Goal: Task Accomplishment & Management: Use online tool/utility

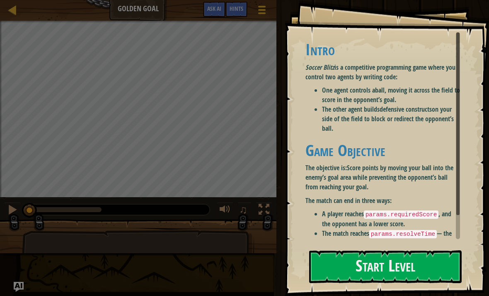
click at [416, 259] on button "Start Level" at bounding box center [385, 266] width 153 height 33
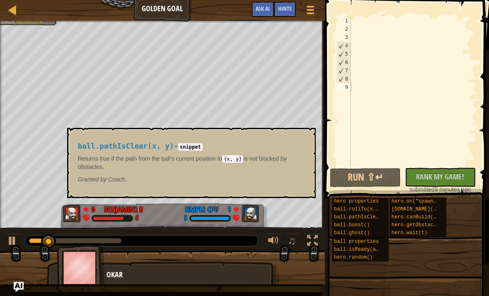
click at [372, 213] on div "ball.pathIsClear(x, y)" at bounding box center [358, 217] width 52 height 8
click at [257, 9] on span "Ask AI" at bounding box center [263, 9] width 14 height 8
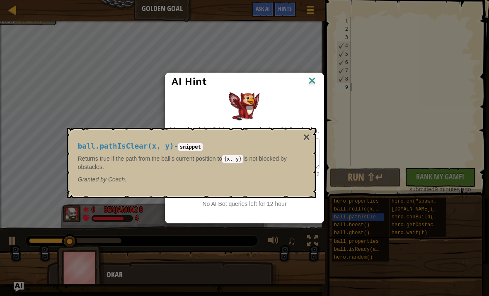
click at [316, 80] on img at bounding box center [312, 81] width 11 height 12
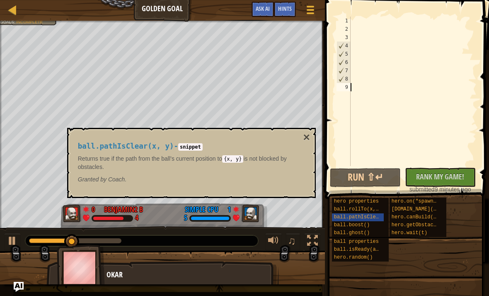
click at [308, 135] on button "×" at bounding box center [306, 137] width 7 height 12
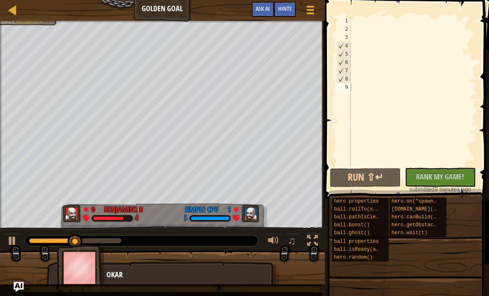
click at [266, 13] on button "Ask AI" at bounding box center [263, 9] width 22 height 15
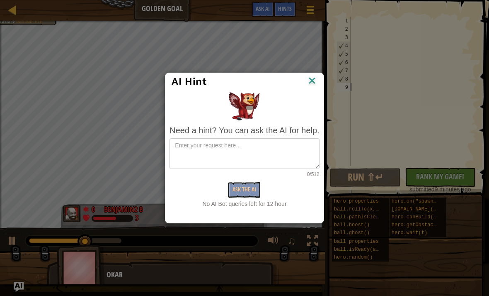
click at [314, 83] on img at bounding box center [312, 81] width 11 height 12
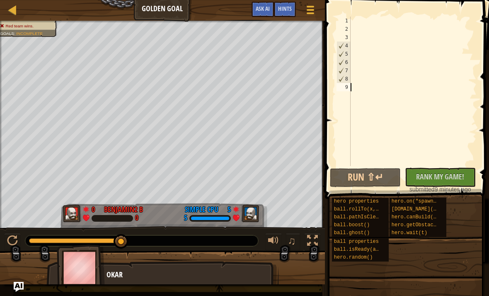
click at [380, 177] on button "Run ⇧↵" at bounding box center [365, 177] width 71 height 19
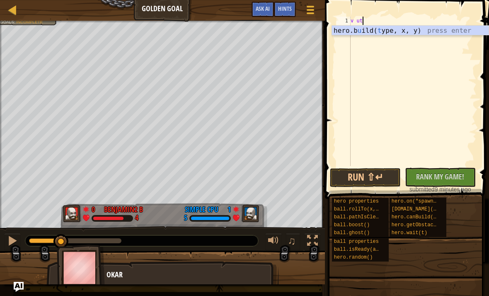
scroll to position [4, 1]
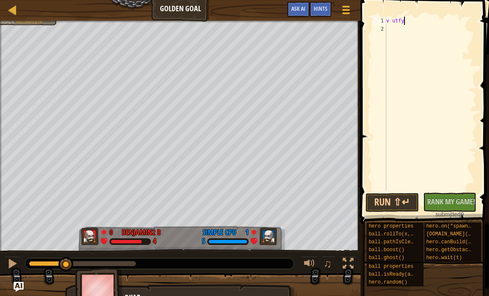
type textarea "v ut"
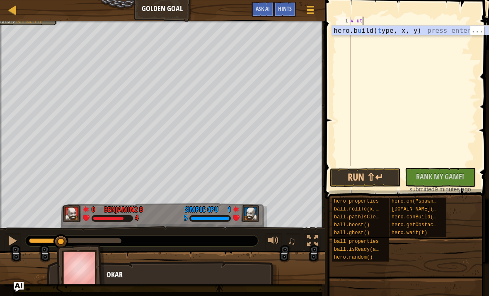
click at [20, 7] on link "Ladder" at bounding box center [19, 10] width 4 height 11
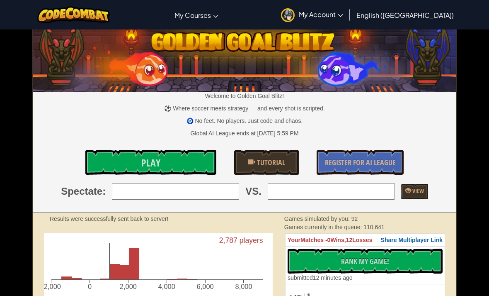
scroll to position [9, 0]
